Goal: Task Accomplishment & Management: Manage account settings

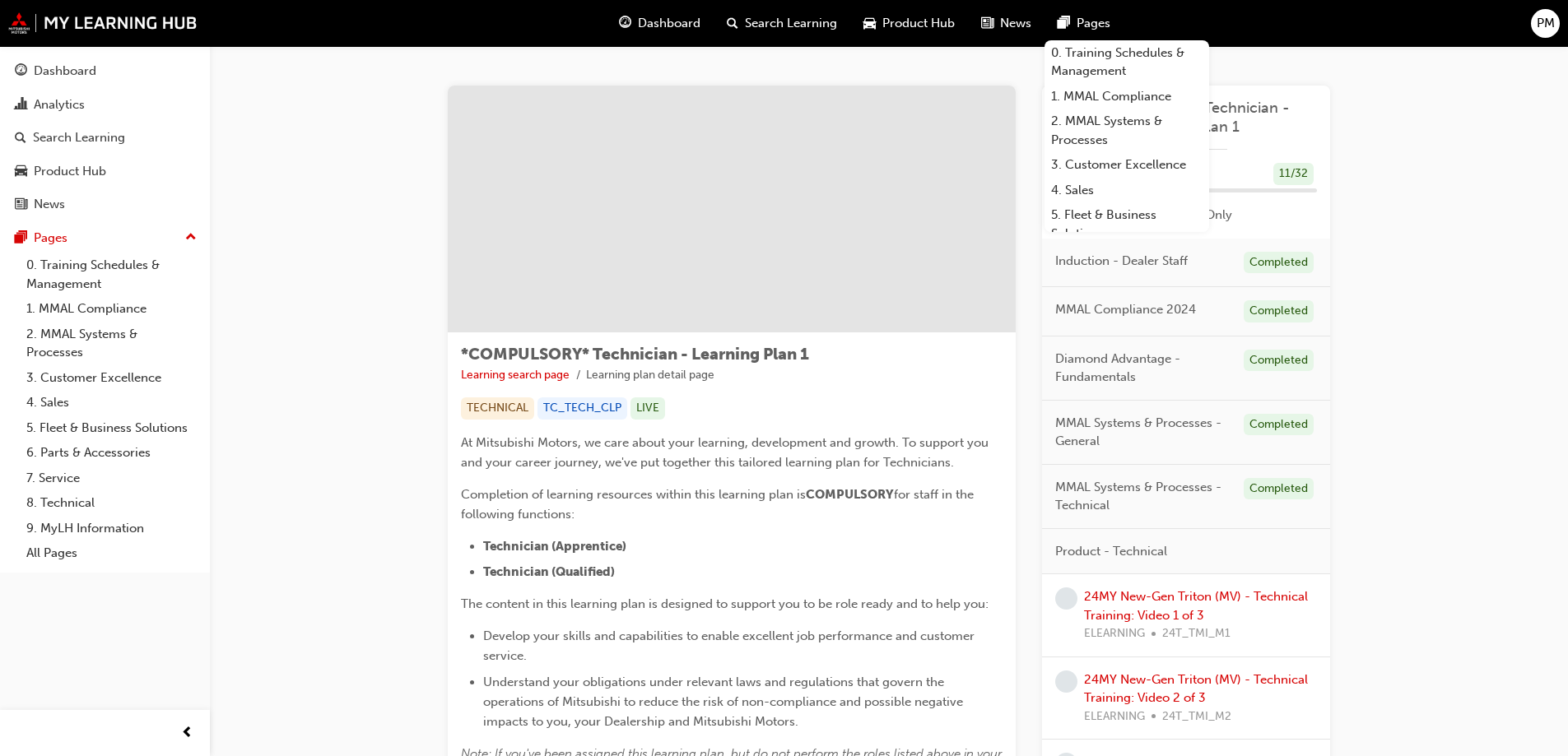
click at [1541, 25] on span "PM" at bounding box center [1546, 23] width 18 height 19
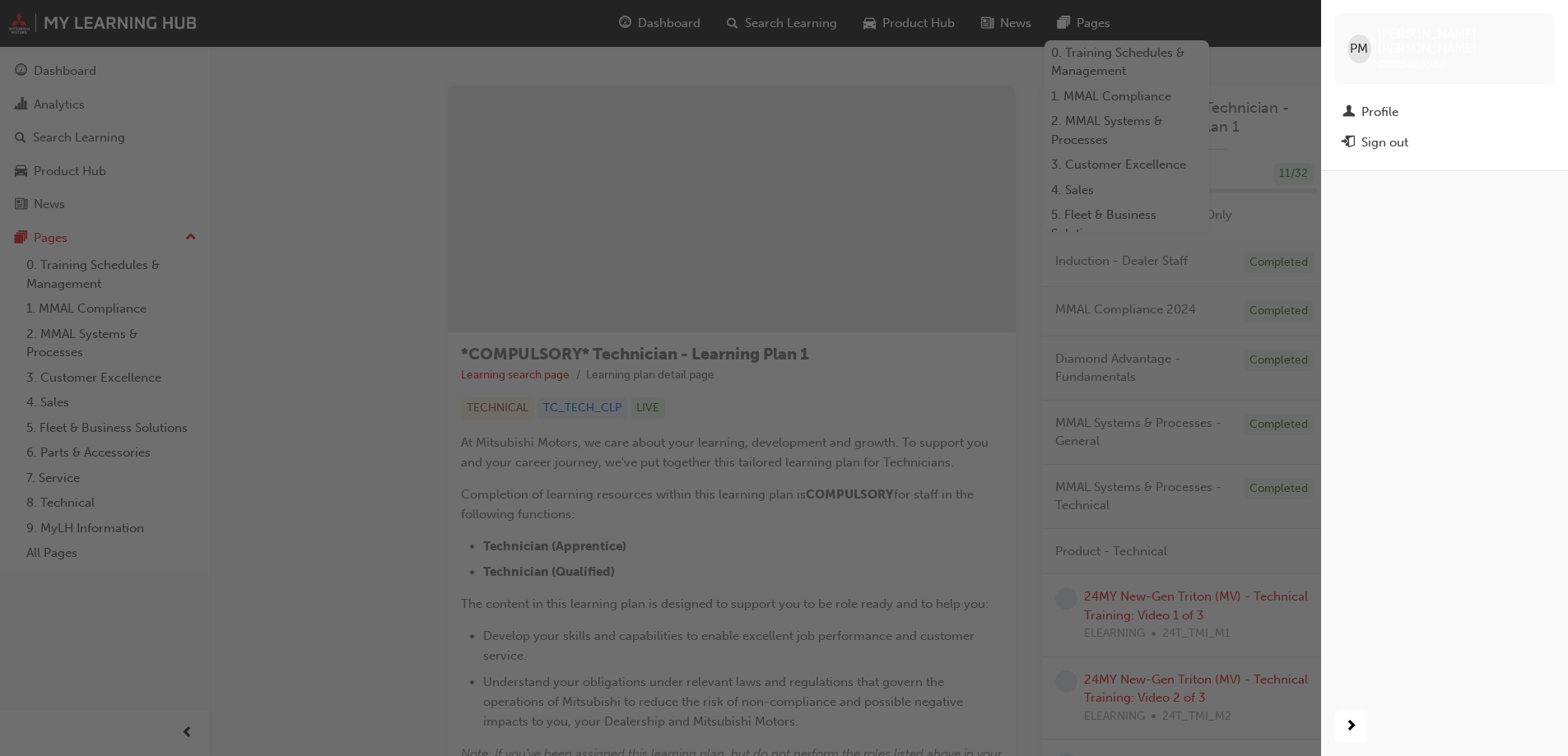
click at [323, 171] on div "button" at bounding box center [660, 378] width 1321 height 756
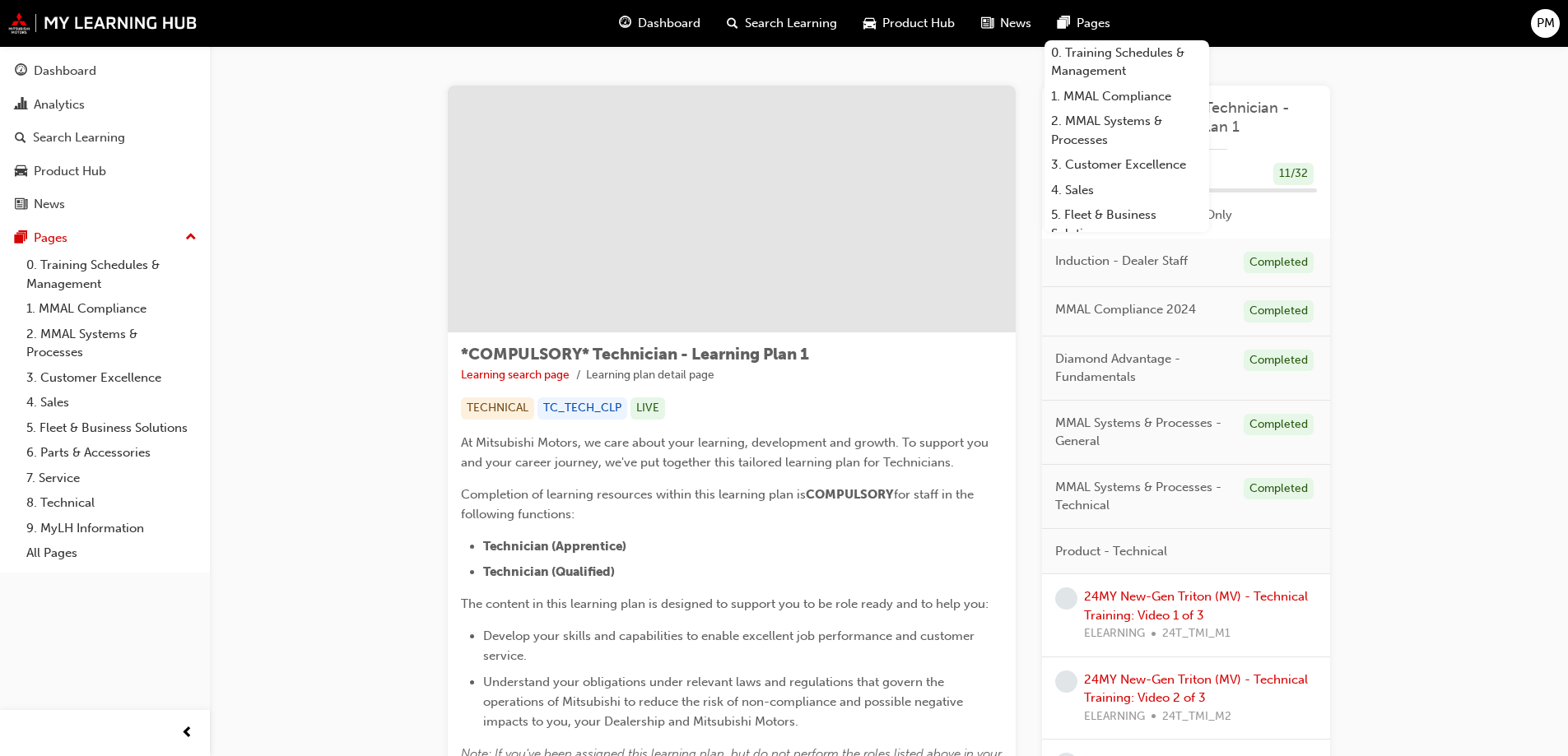
click at [1541, 27] on span "PM" at bounding box center [1546, 23] width 18 height 19
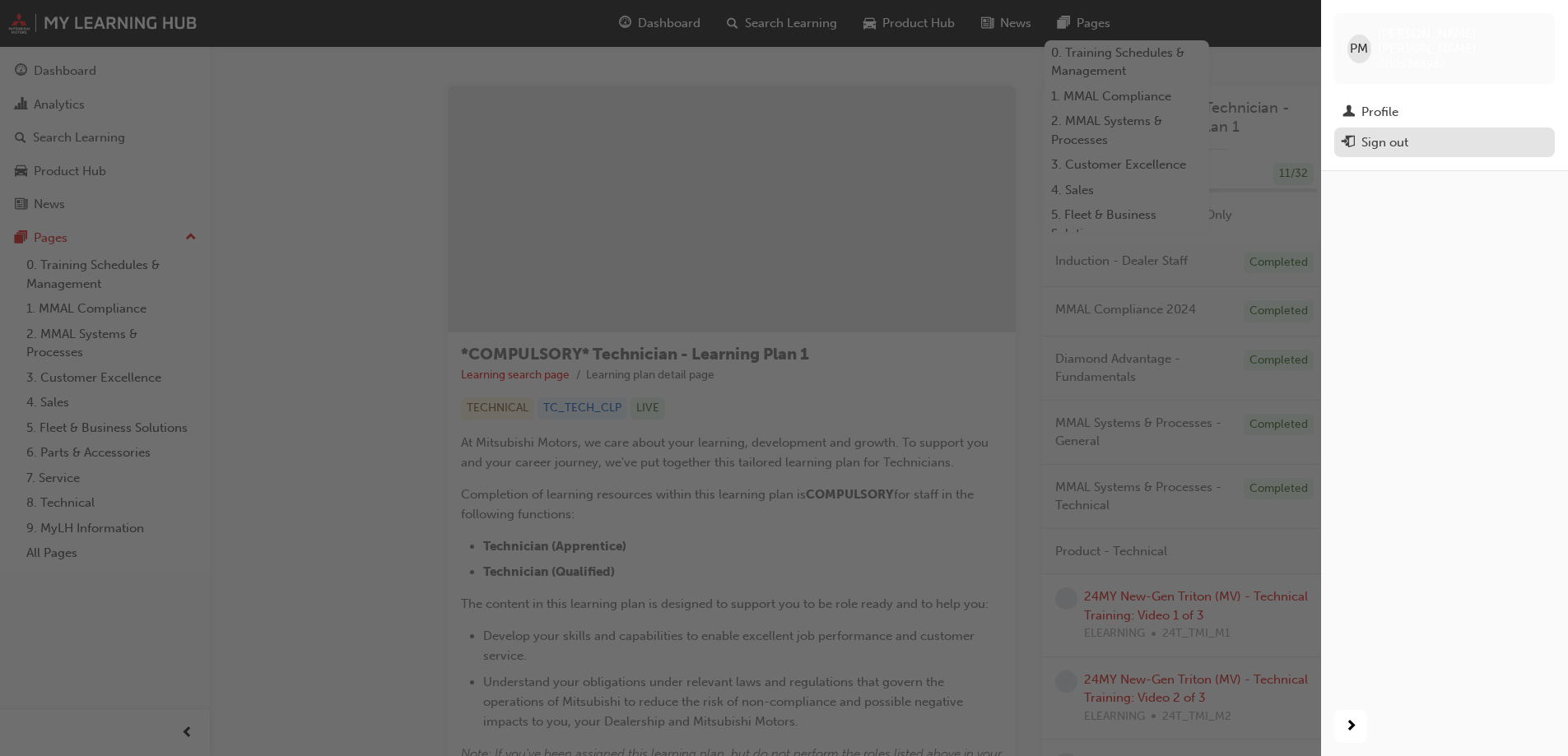
click at [1395, 133] on div "Sign out" at bounding box center [1384, 142] width 47 height 19
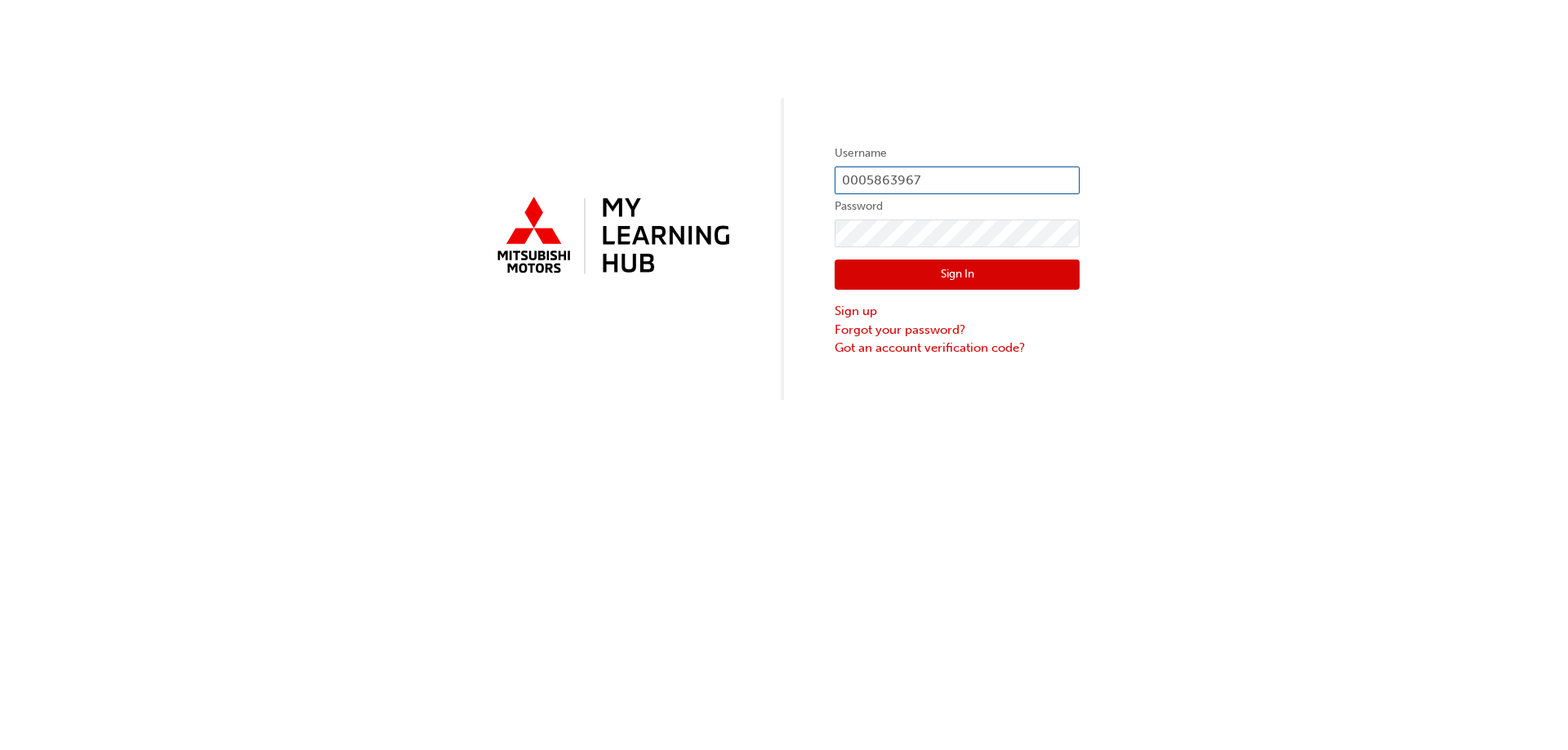
click at [986, 172] on input "0005863967" at bounding box center [957, 180] width 245 height 28
click at [949, 181] on input "0005863967" at bounding box center [957, 180] width 245 height 28
drag, startPoint x: 952, startPoint y: 173, endPoint x: 849, endPoint y: 174, distance: 103.0
click at [850, 174] on input "0005863967" at bounding box center [957, 180] width 245 height 28
type input "0005864011"
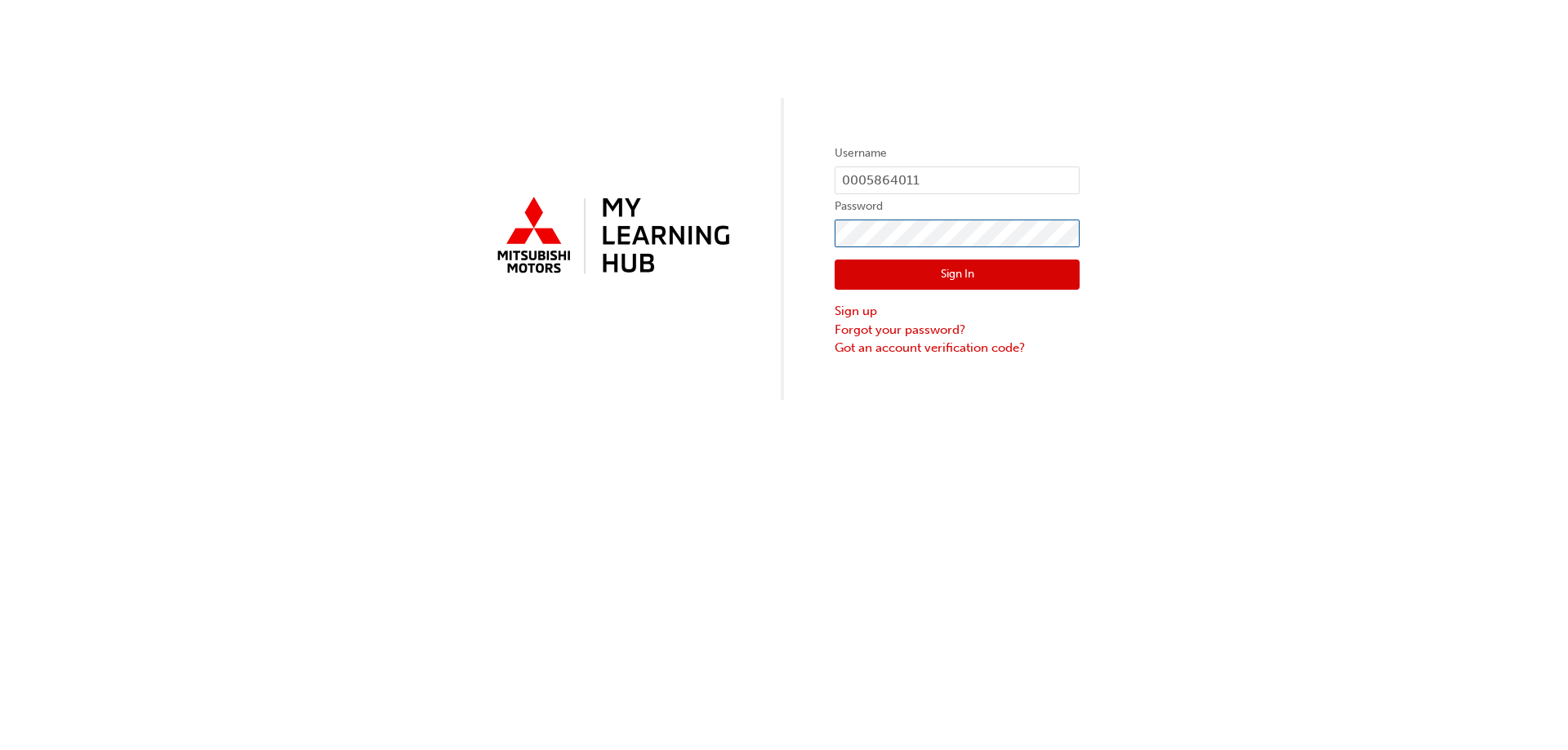
click at [400, 205] on div "Username 0005864011 Password Sign In Sign up Forgot your password? Got an accou…" at bounding box center [784, 200] width 1568 height 400
click at [854, 275] on button "Sign In" at bounding box center [957, 275] width 245 height 31
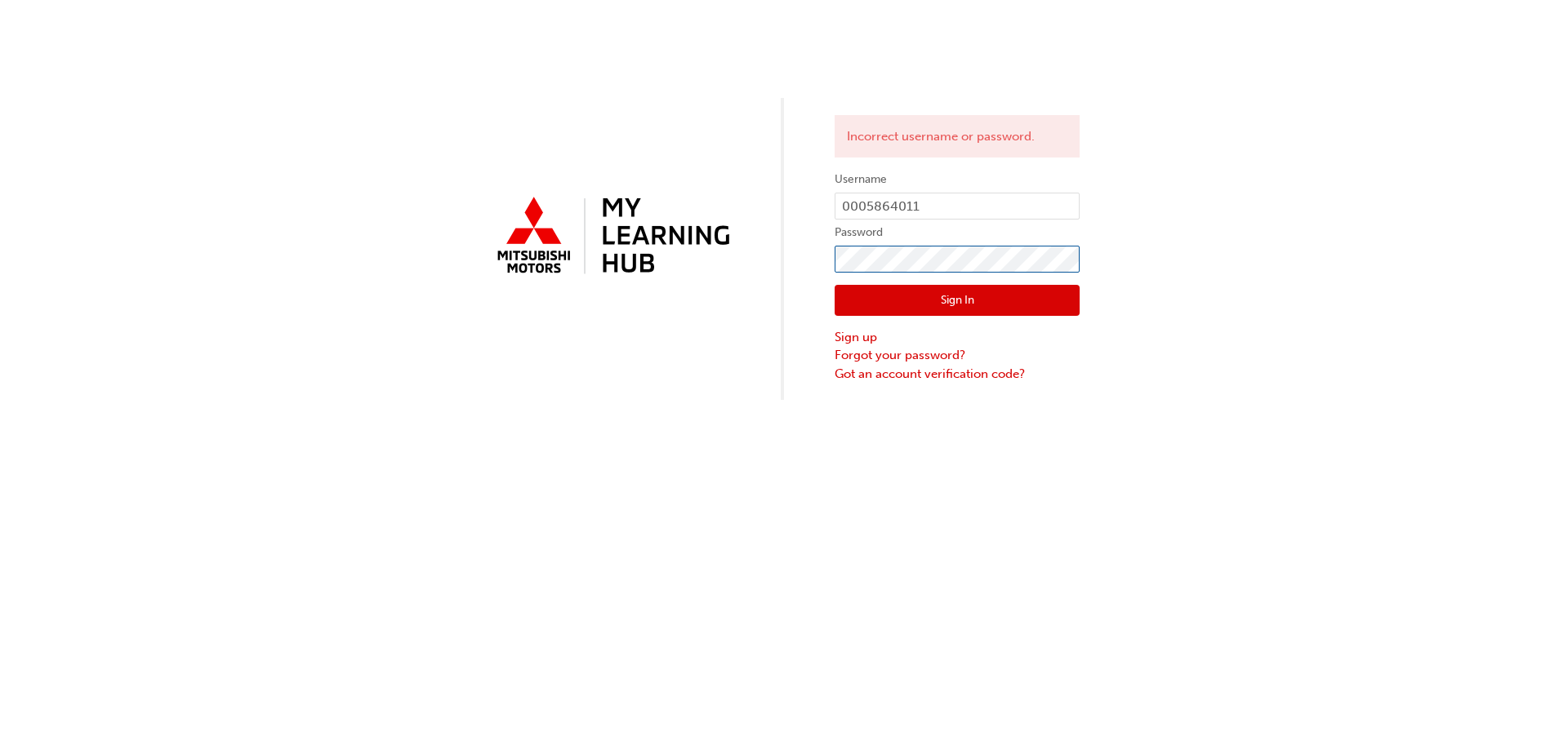
click at [755, 225] on div "Incorrect username or password. Username 0005864011 Password Sign In Sign up Fo…" at bounding box center [784, 200] width 1568 height 400
click button "Sign In" at bounding box center [957, 301] width 245 height 31
click at [967, 211] on input "0005864011" at bounding box center [957, 206] width 245 height 28
click at [980, 197] on input "0005864011" at bounding box center [957, 206] width 245 height 28
drag, startPoint x: 1124, startPoint y: 716, endPoint x: 924, endPoint y: 400, distance: 374.0
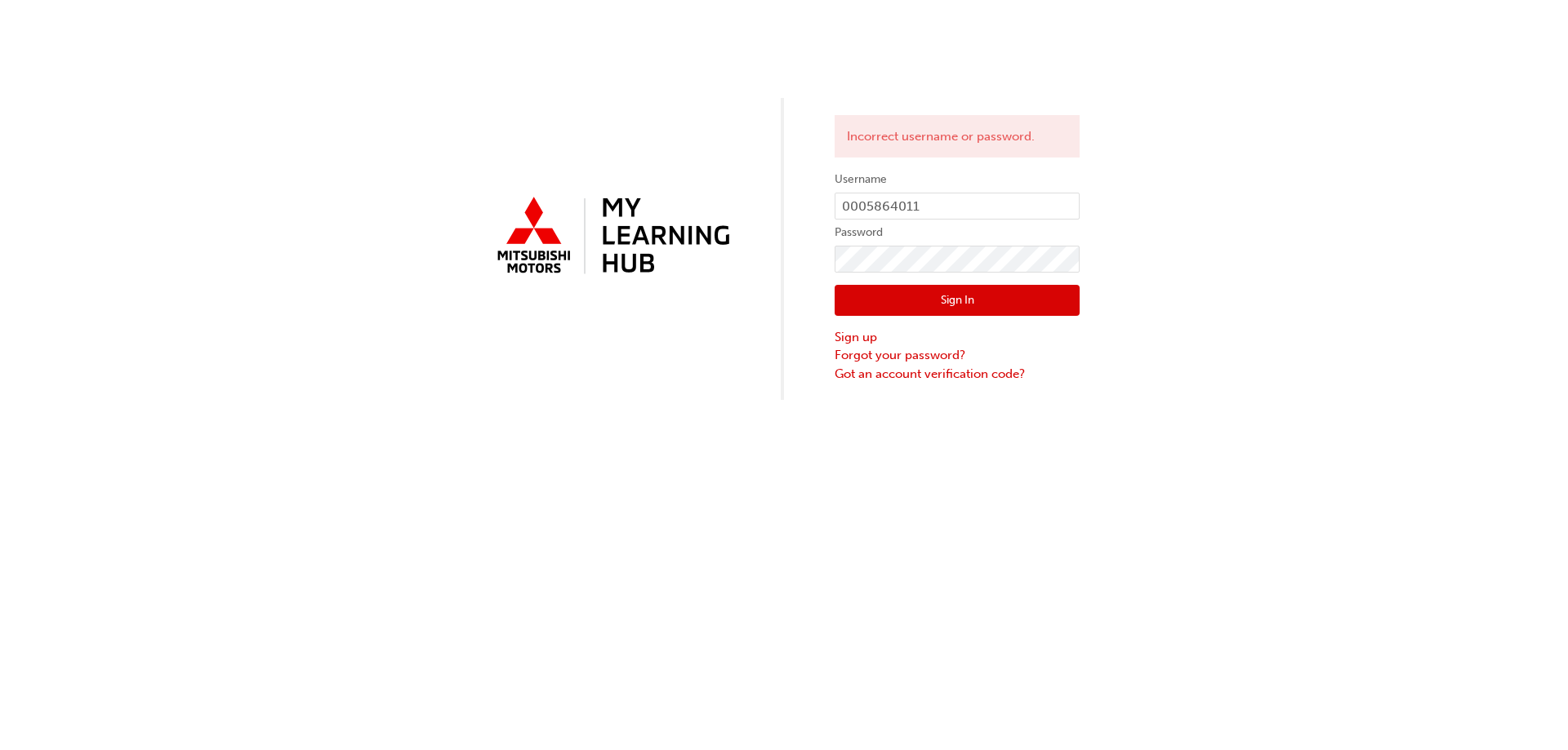
click at [1110, 661] on div "Incorrect username or password. Username 0005864011 Password Sign In Sign up Fo…" at bounding box center [784, 375] width 1568 height 750
click at [348, 226] on div "Incorrect username or password. Username 0005864011 Password Sign In Sign up Fo…" at bounding box center [784, 200] width 1568 height 400
click button "Sign In" at bounding box center [957, 301] width 245 height 31
